Goal: Complete application form

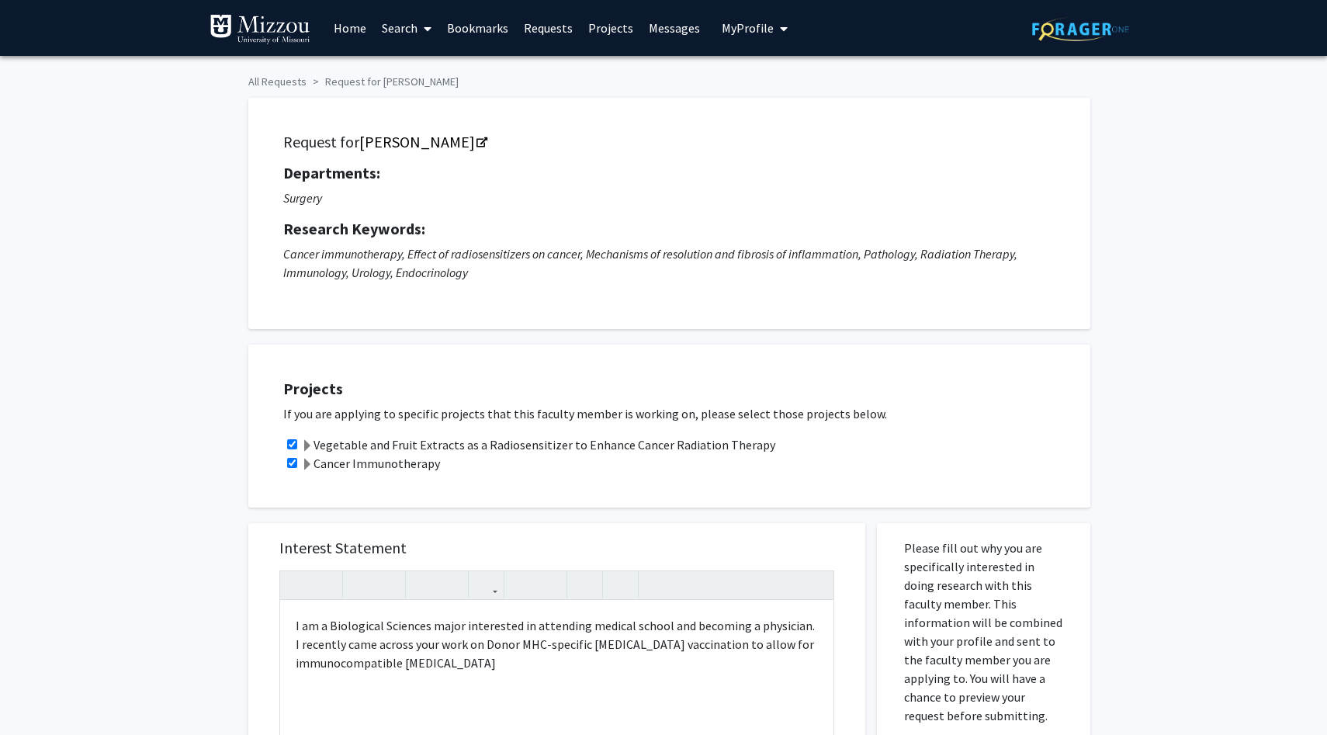
scroll to position [347, 0]
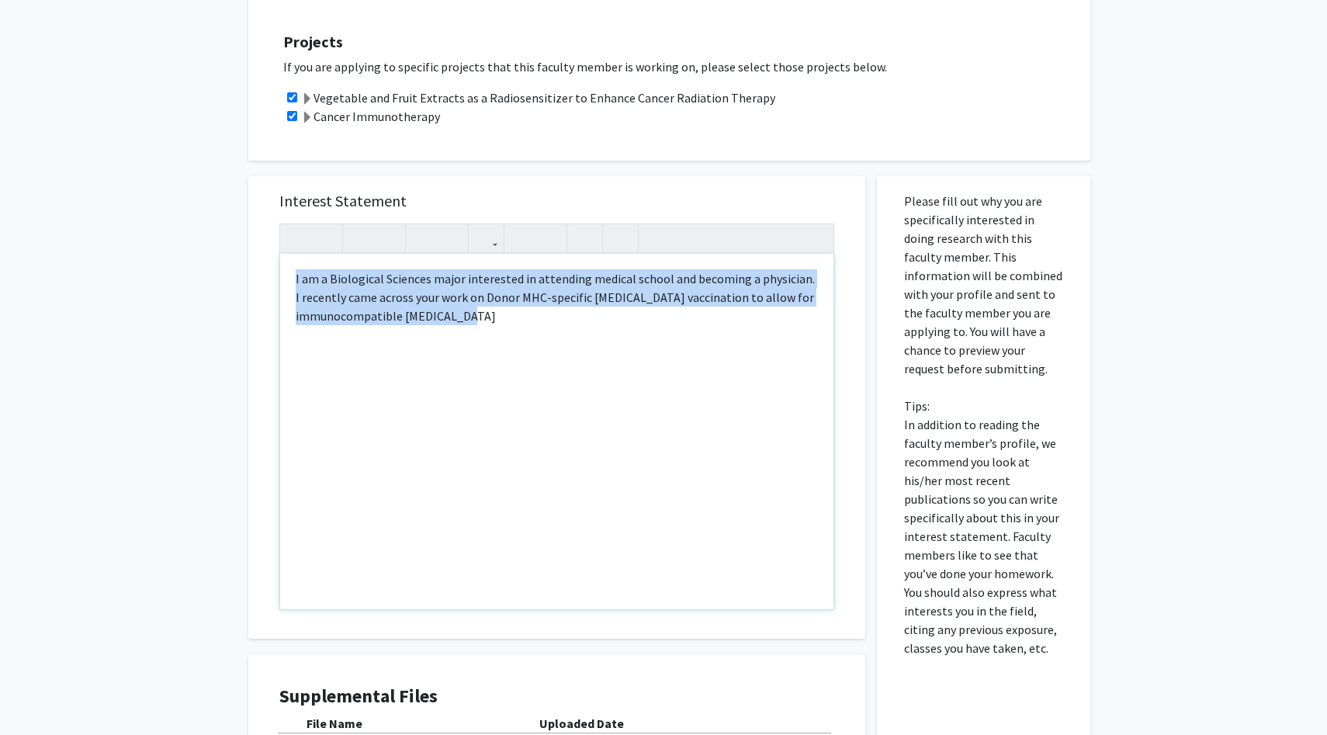
paste div "Note to users with screen readers: Please press Alt+0 or Option+0 to deactivate…"
type textarea "<p>I am a Biological Sciences major interested in attending medical school and …"
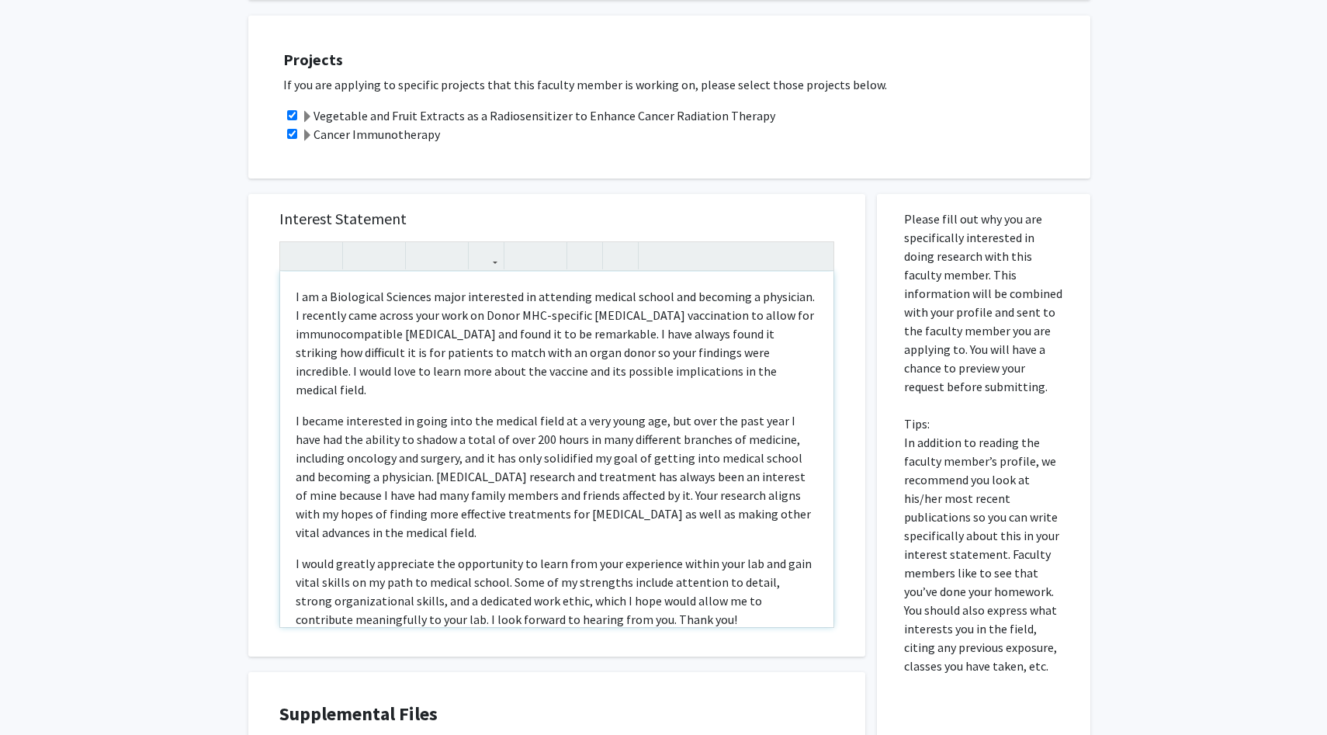
scroll to position [326, 0]
click at [318, 338] on p "I am a Biological Sciences major interested in attending medical school and bec…" at bounding box center [557, 346] width 522 height 112
click at [491, 494] on p "I became interested in going into the medical field at a very young age, but ov…" at bounding box center [557, 479] width 522 height 130
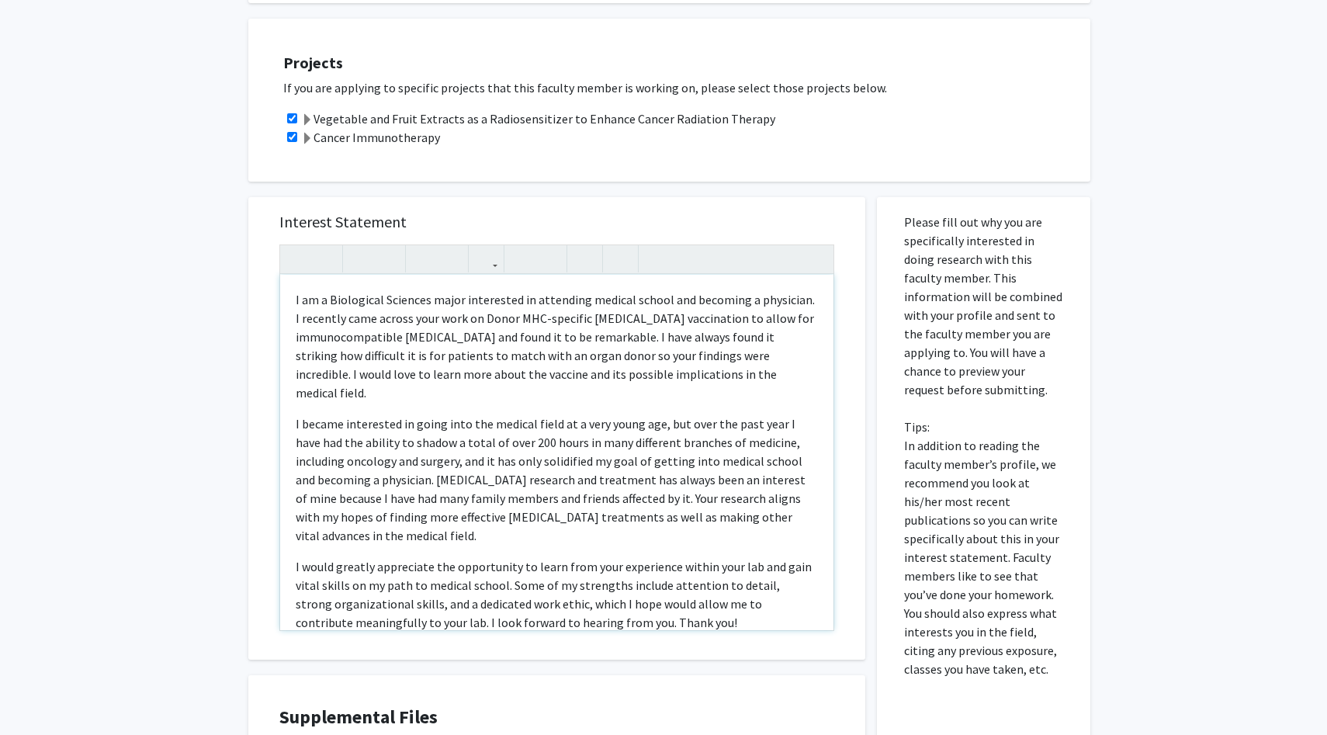
click at [298, 557] on p "I would greatly appreciate the opportunity to learn from your experience within…" at bounding box center [557, 594] width 522 height 74
click at [296, 414] on p "I became interested in going into the medical field at a very young age, but ov…" at bounding box center [557, 479] width 522 height 130
click at [428, 334] on p "I am a Biological Sciences major interested in attending medical school and bec…" at bounding box center [557, 346] width 522 height 112
click at [352, 337] on p "I am a Biological Sciences major interested in attending medical school and bec…" at bounding box center [557, 346] width 522 height 112
click at [291, 303] on div "I am a Biological Sciences major interested in attending medical school and bec…" at bounding box center [556, 452] width 553 height 355
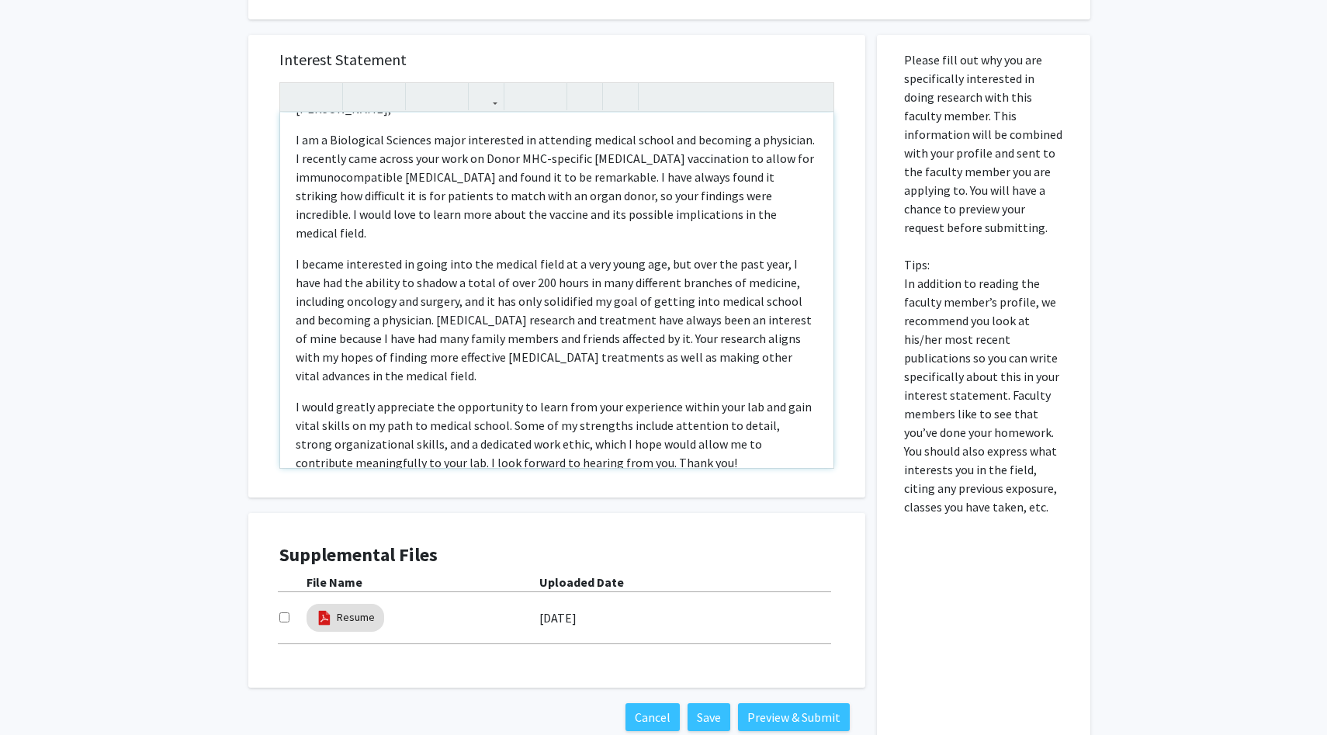
scroll to position [42, 0]
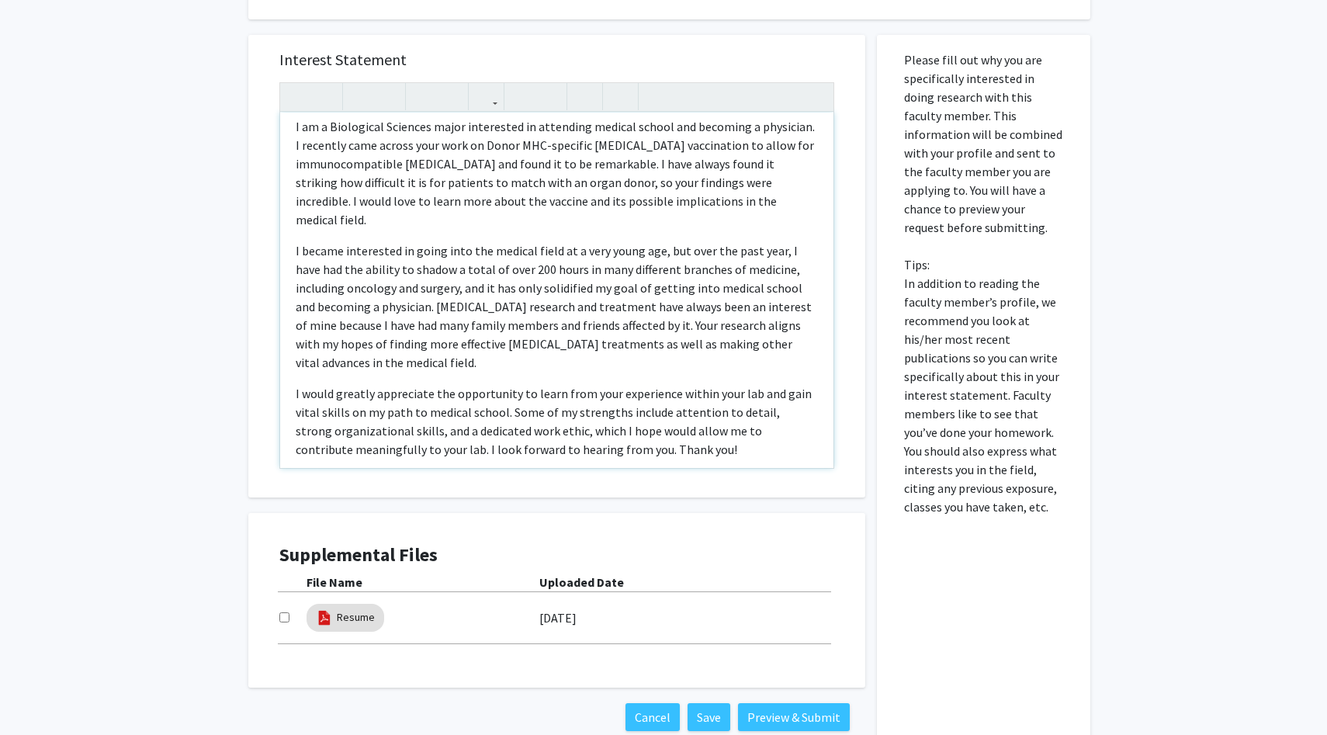
click at [695, 417] on p "I would greatly appreciate the opportunity to learn from your experience within…" at bounding box center [557, 421] width 522 height 74
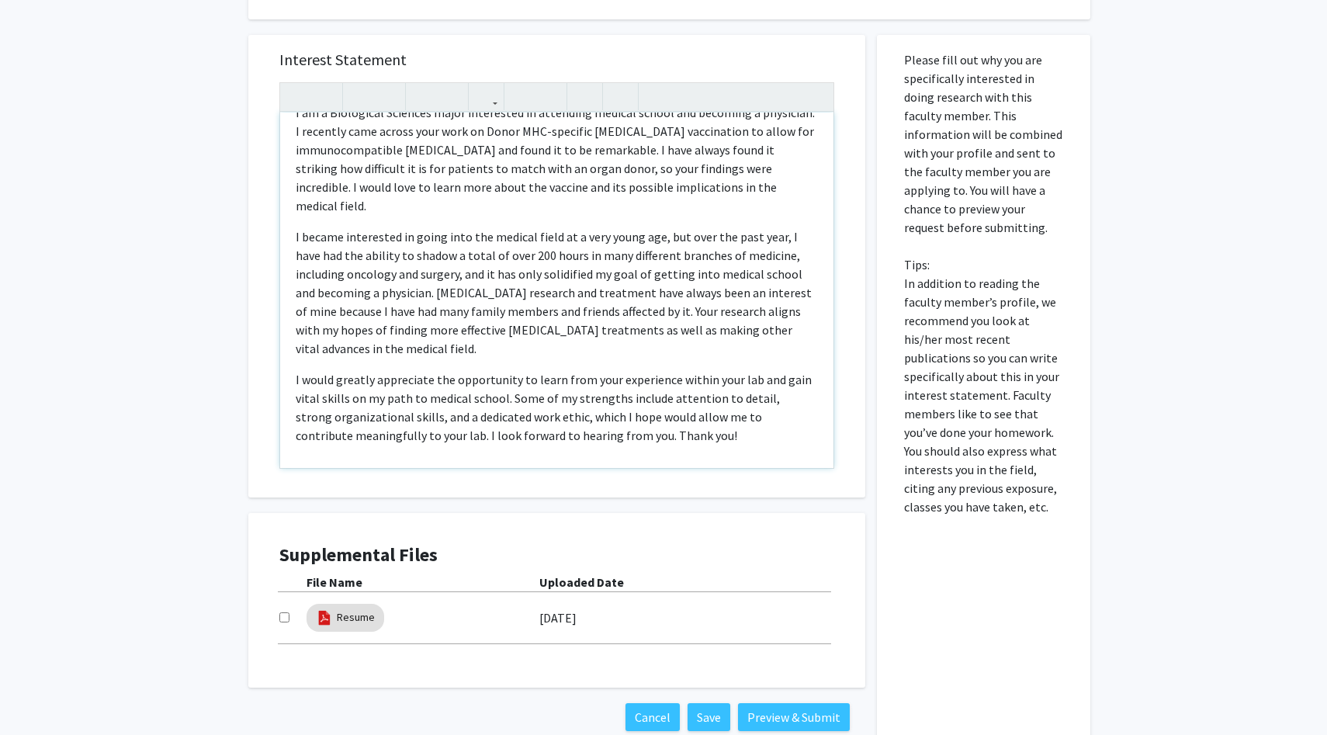
click at [594, 417] on div "Dr. Yujiang Fang, I am a Biological Sciences major interested in attending medi…" at bounding box center [556, 290] width 553 height 355
click at [671, 395] on p "I would greatly appreciate the opportunity to learn from your experience within…" at bounding box center [557, 407] width 522 height 74
type textarea "<p>Dr. Yujiang Fang,&nbsp;</p><p>I am a Biological Sciences major interested in…"
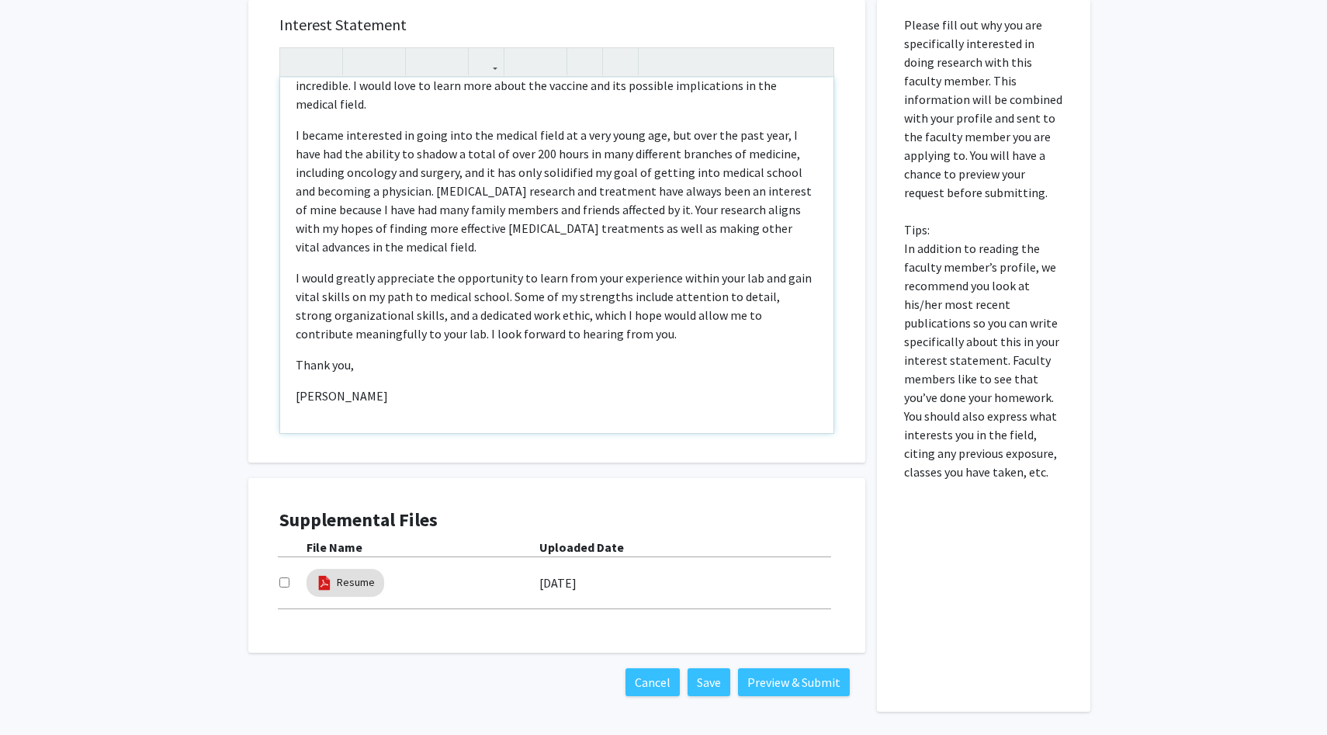
scroll to position [525, 0]
click at [286, 584] on input "checkbox" at bounding box center [284, 581] width 10 height 10
checkbox input "true"
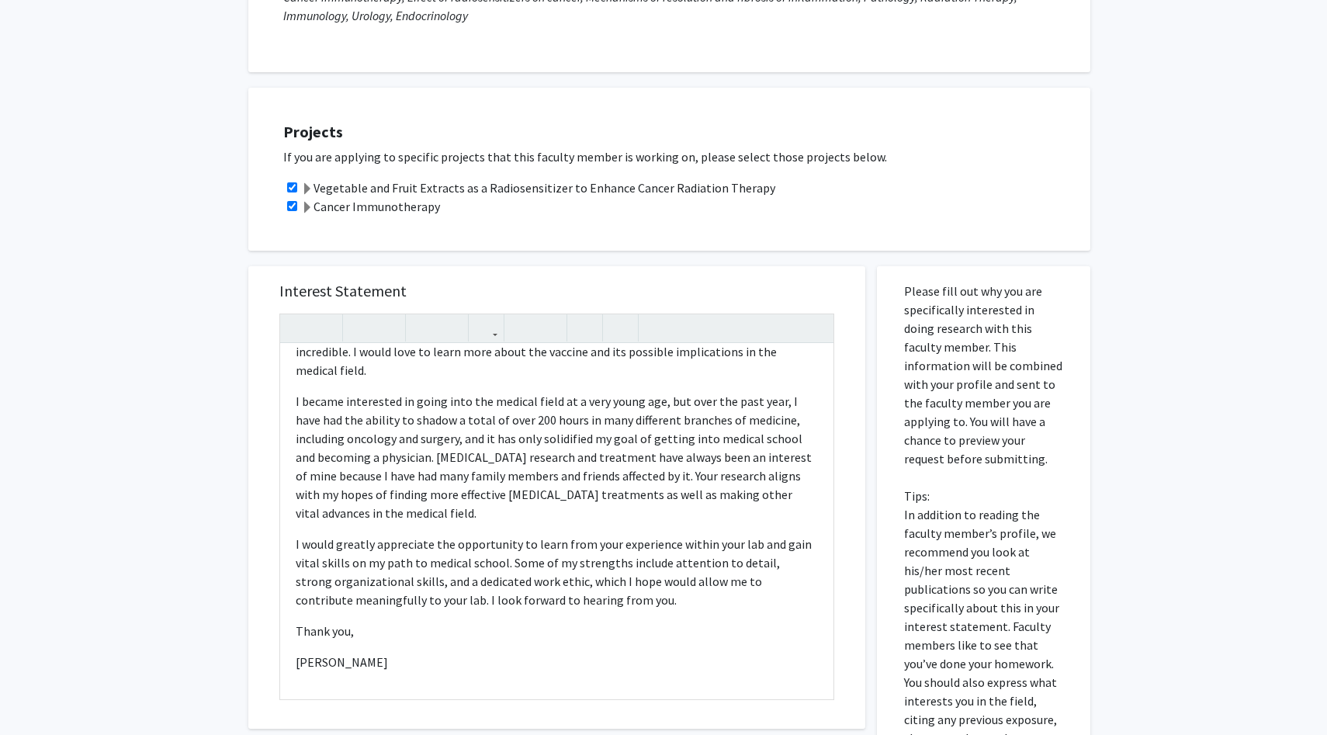
scroll to position [581, 0]
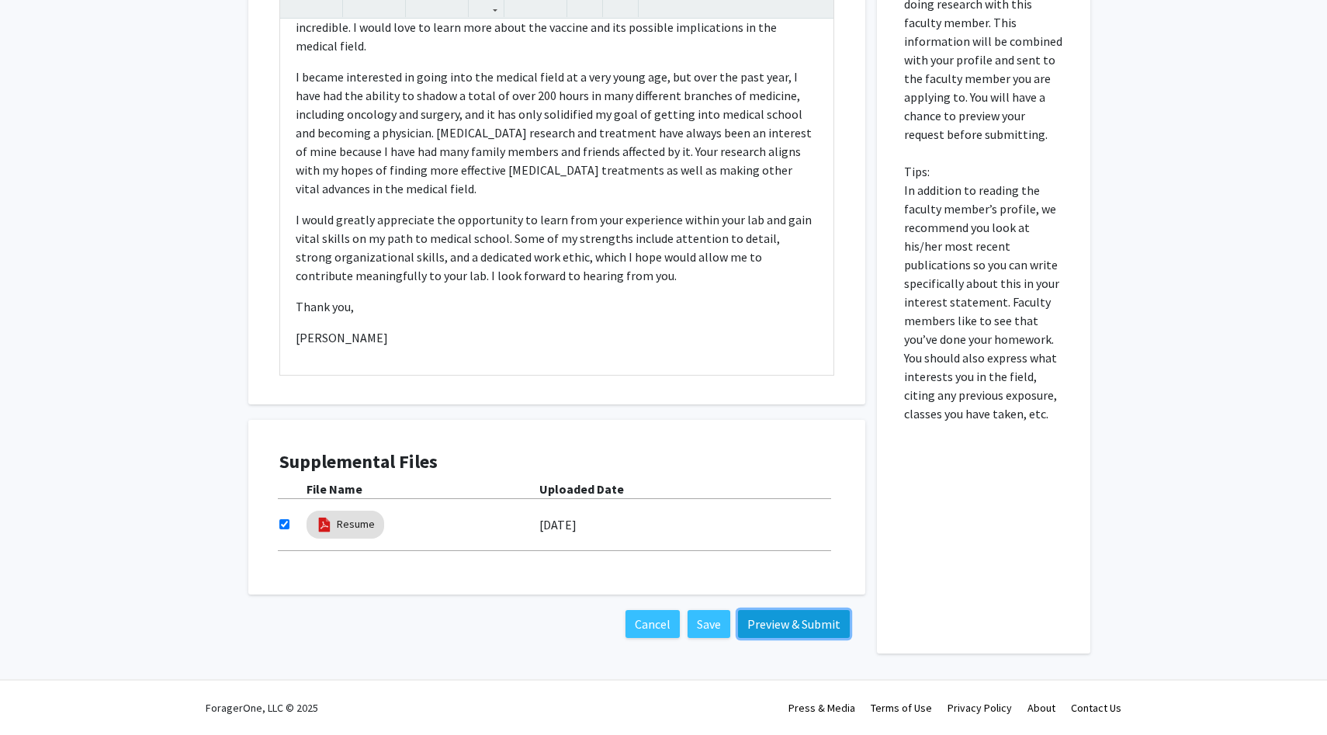
click at [787, 628] on button "Preview & Submit" at bounding box center [794, 624] width 112 height 28
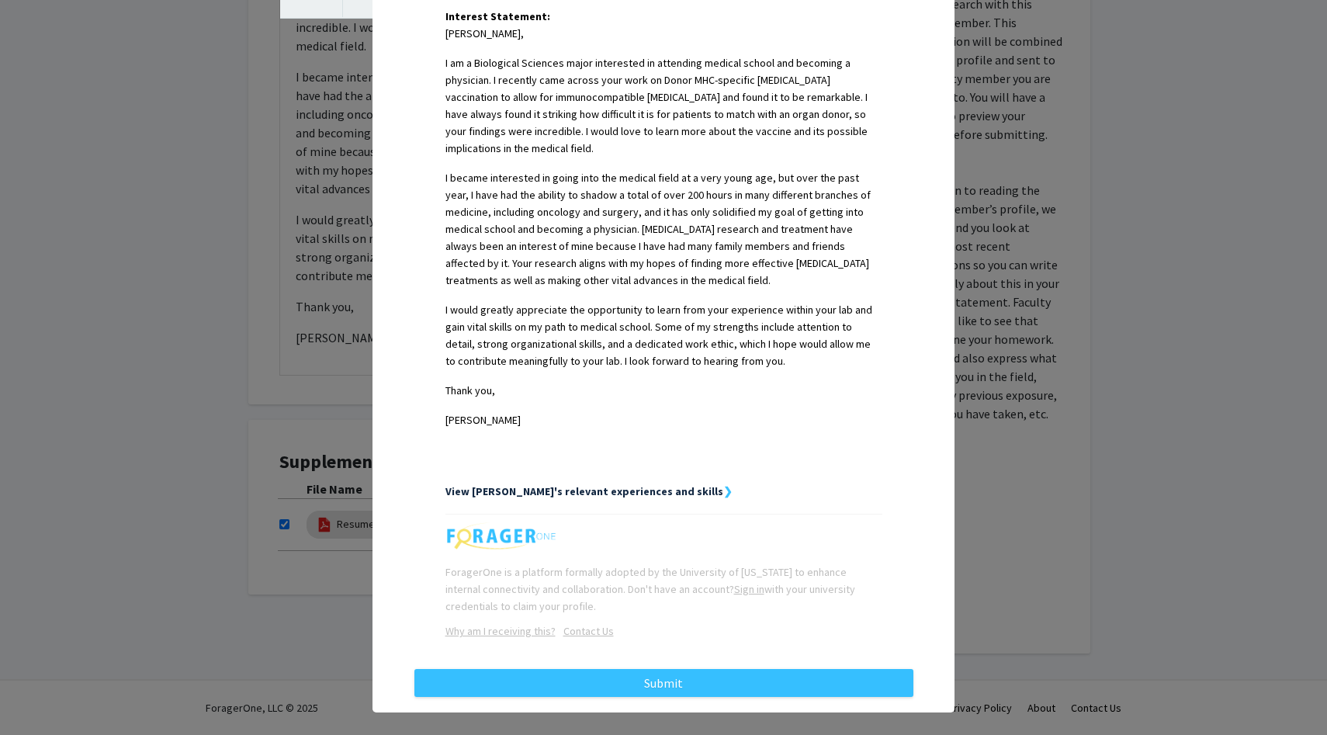
scroll to position [419, 0]
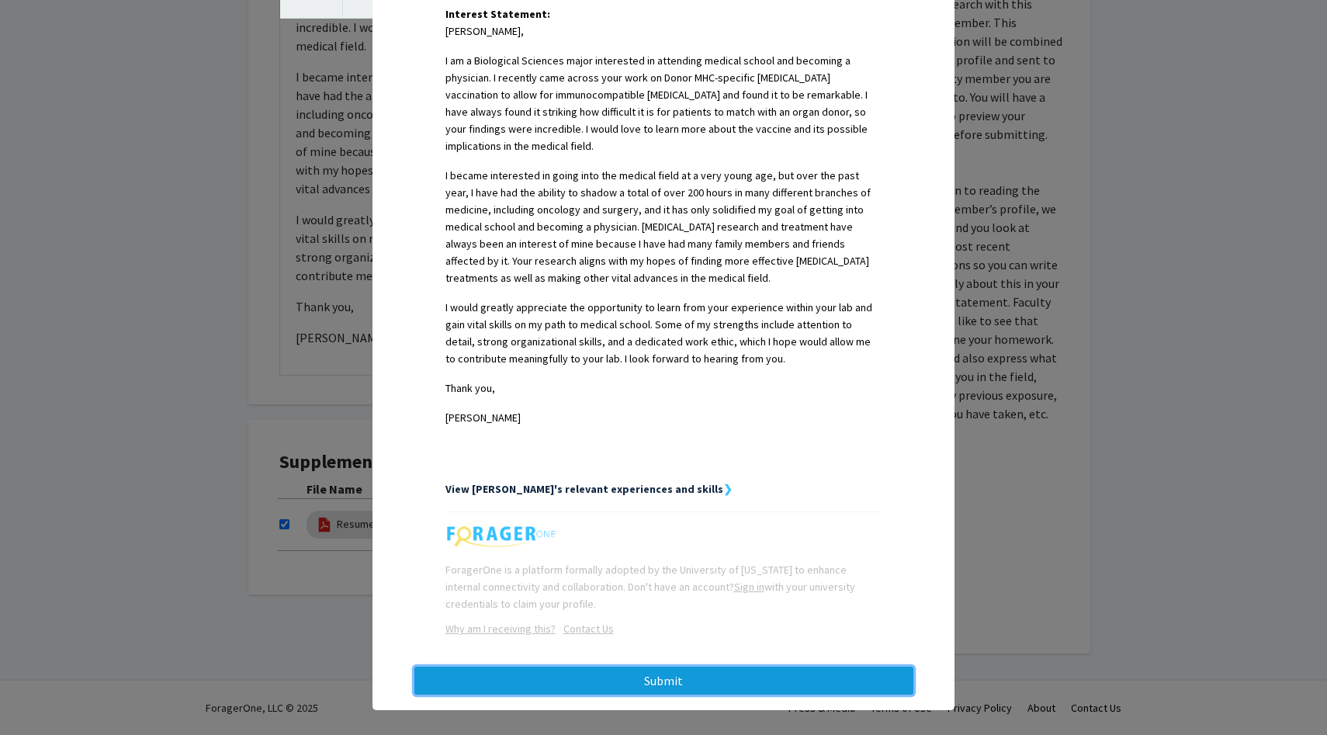
click at [649, 667] on button "Submit" at bounding box center [663, 681] width 499 height 28
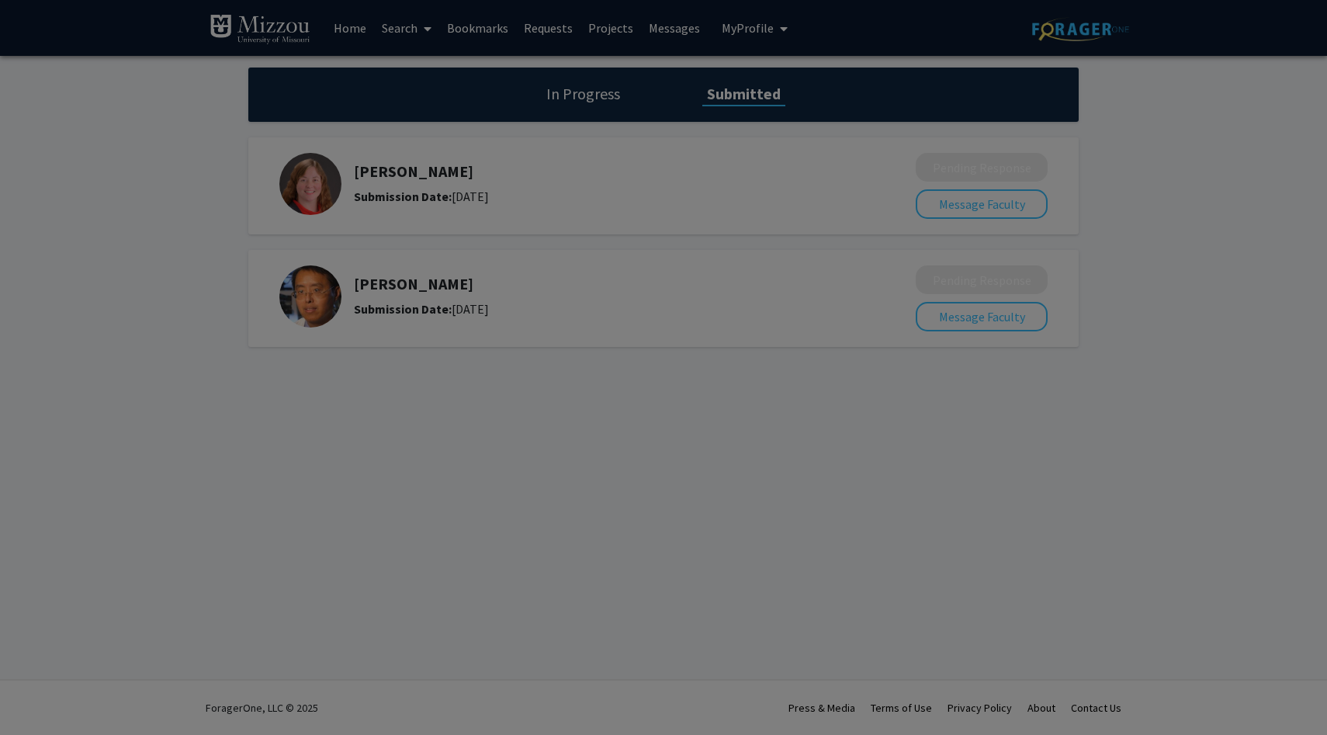
click at [823, 148] on div at bounding box center [663, 367] width 1327 height 735
